Goal: Information Seeking & Learning: Learn about a topic

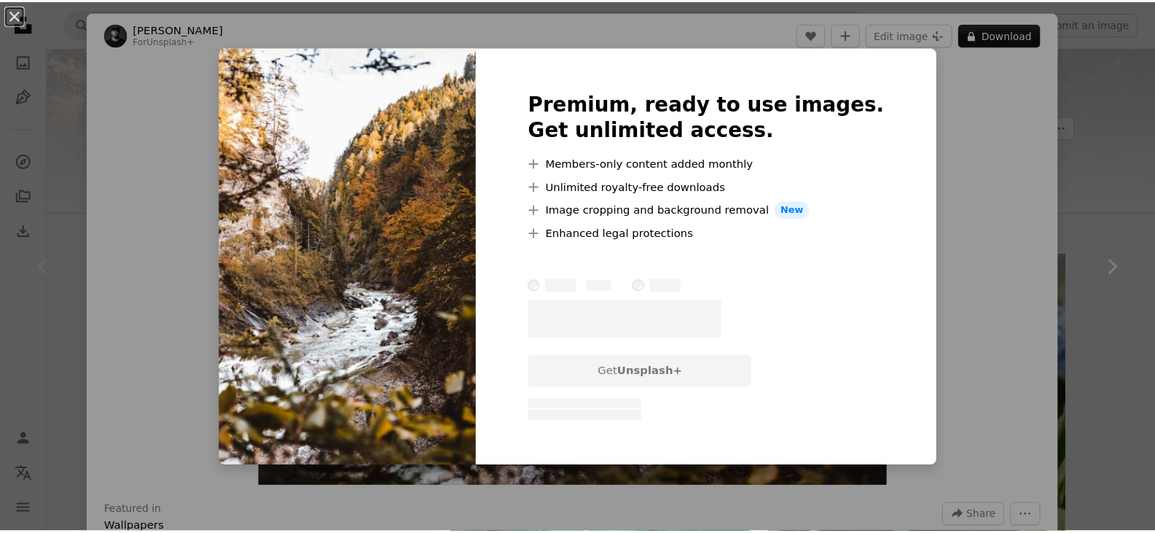
scroll to position [146, 0]
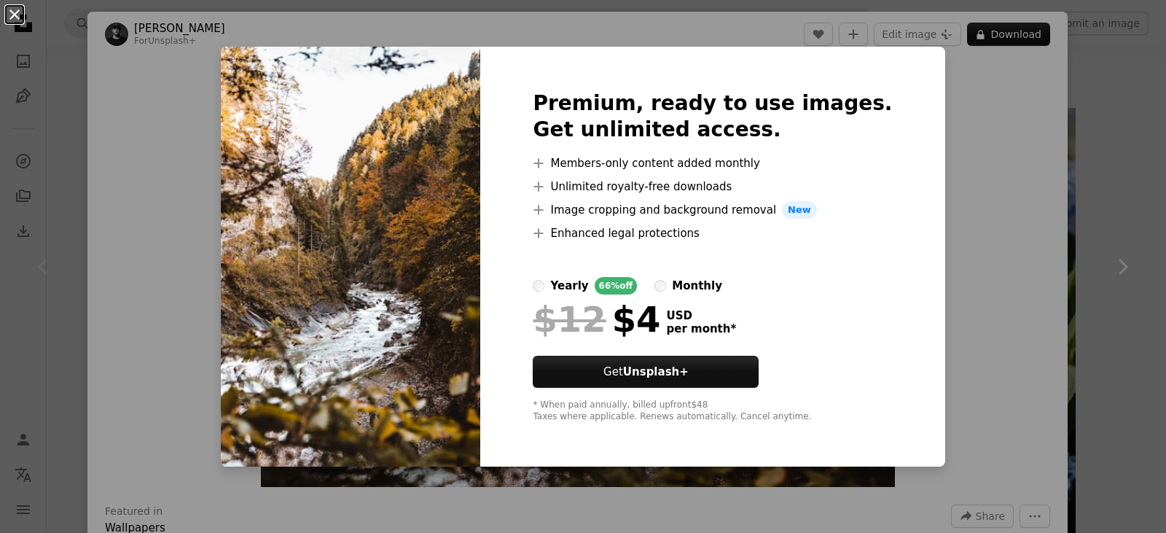
click at [9, 17] on button "An X shape" at bounding box center [14, 14] width 17 height 17
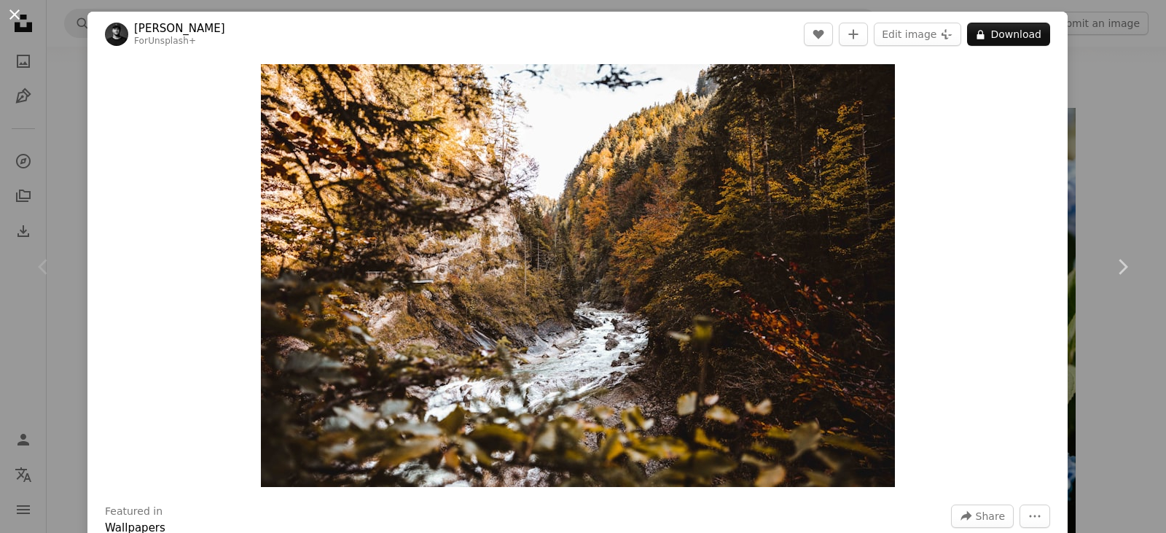
click at [13, 9] on button "An X shape" at bounding box center [14, 14] width 17 height 17
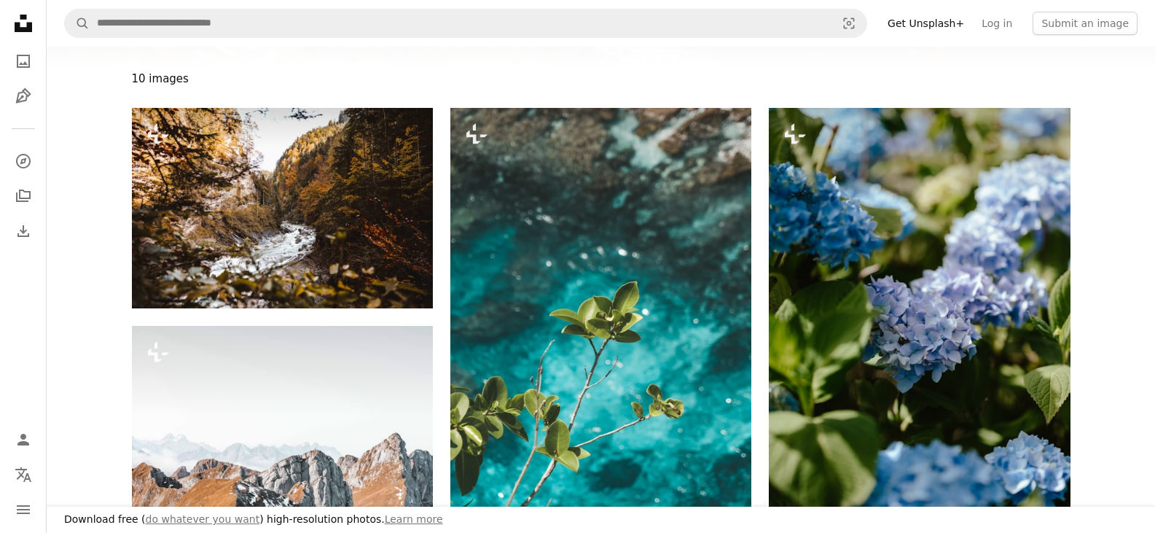
scroll to position [1967, 0]
